Goal: Navigation & Orientation: Find specific page/section

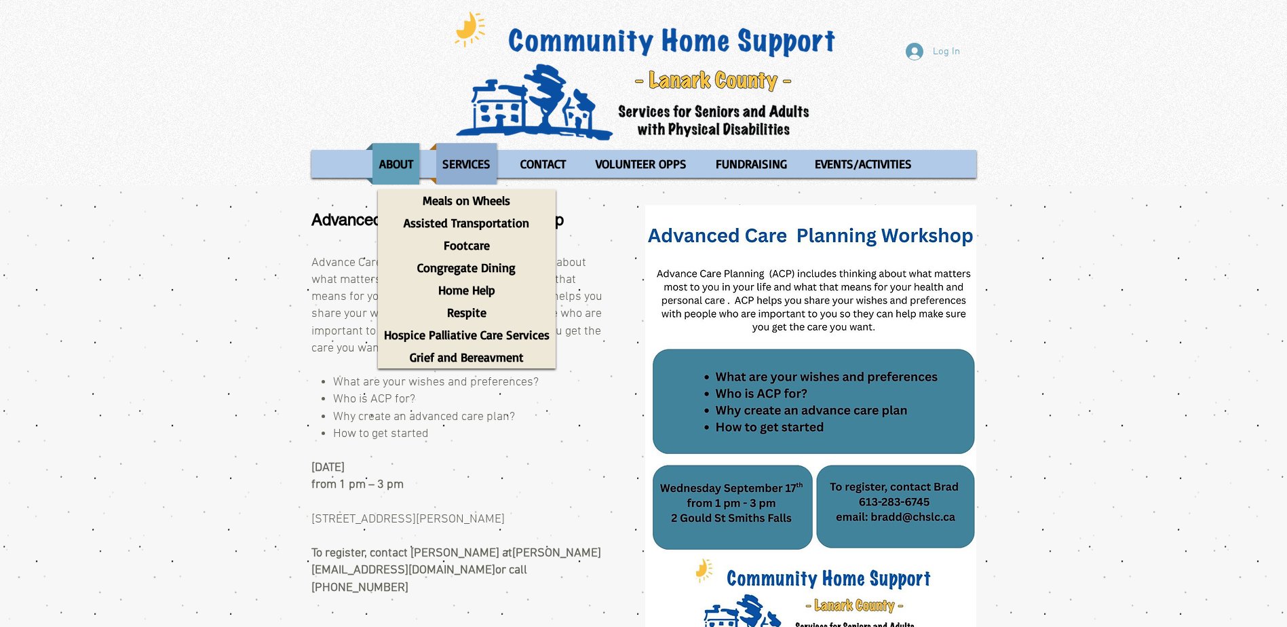
click at [451, 159] on p "SERVICES" at bounding box center [466, 163] width 60 height 41
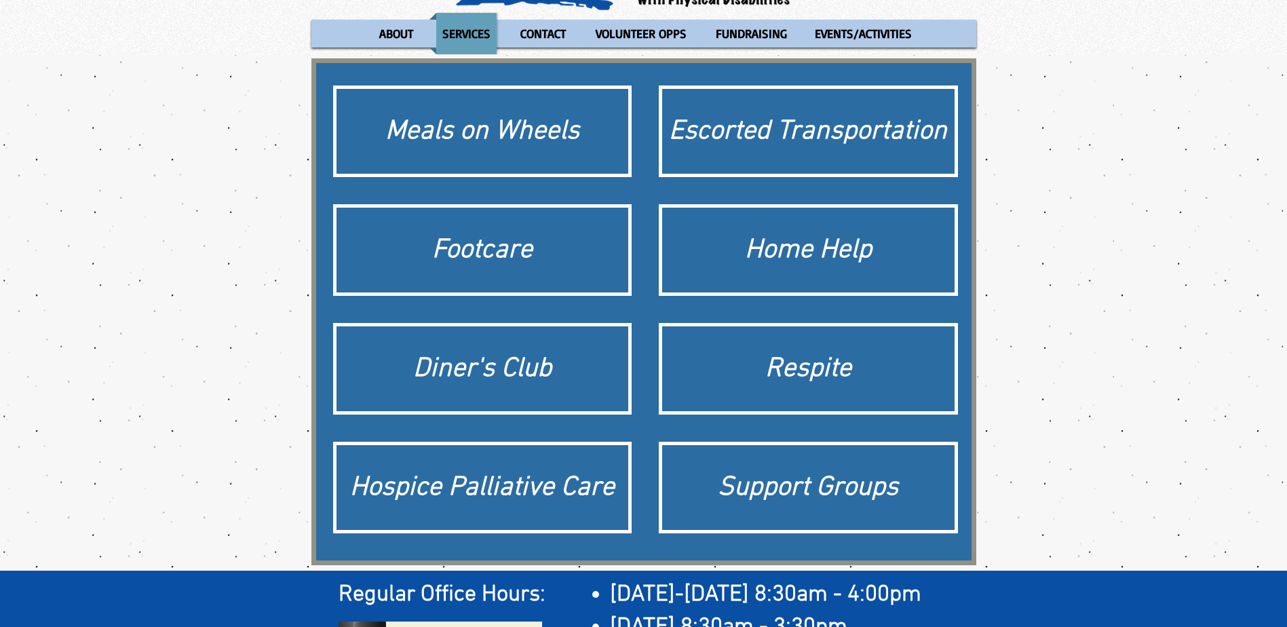
scroll to position [136, 0]
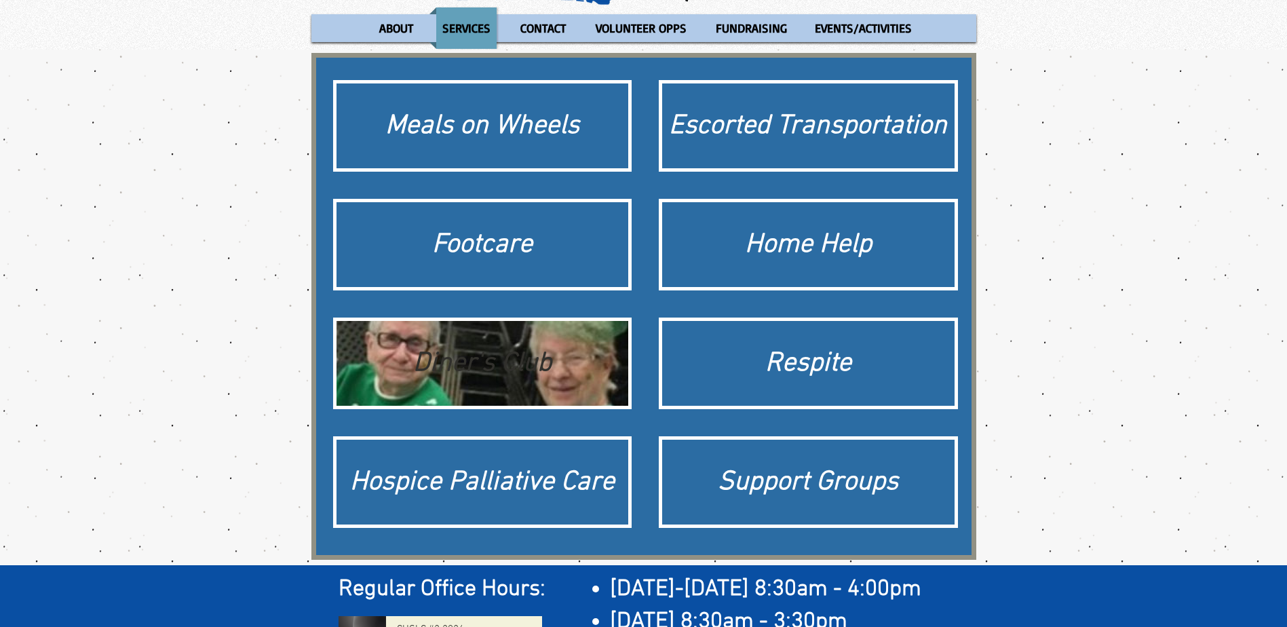
click at [511, 358] on div "Diner's Club" at bounding box center [482, 364] width 279 height 38
